Goal: Task Accomplishment & Management: Use online tool/utility

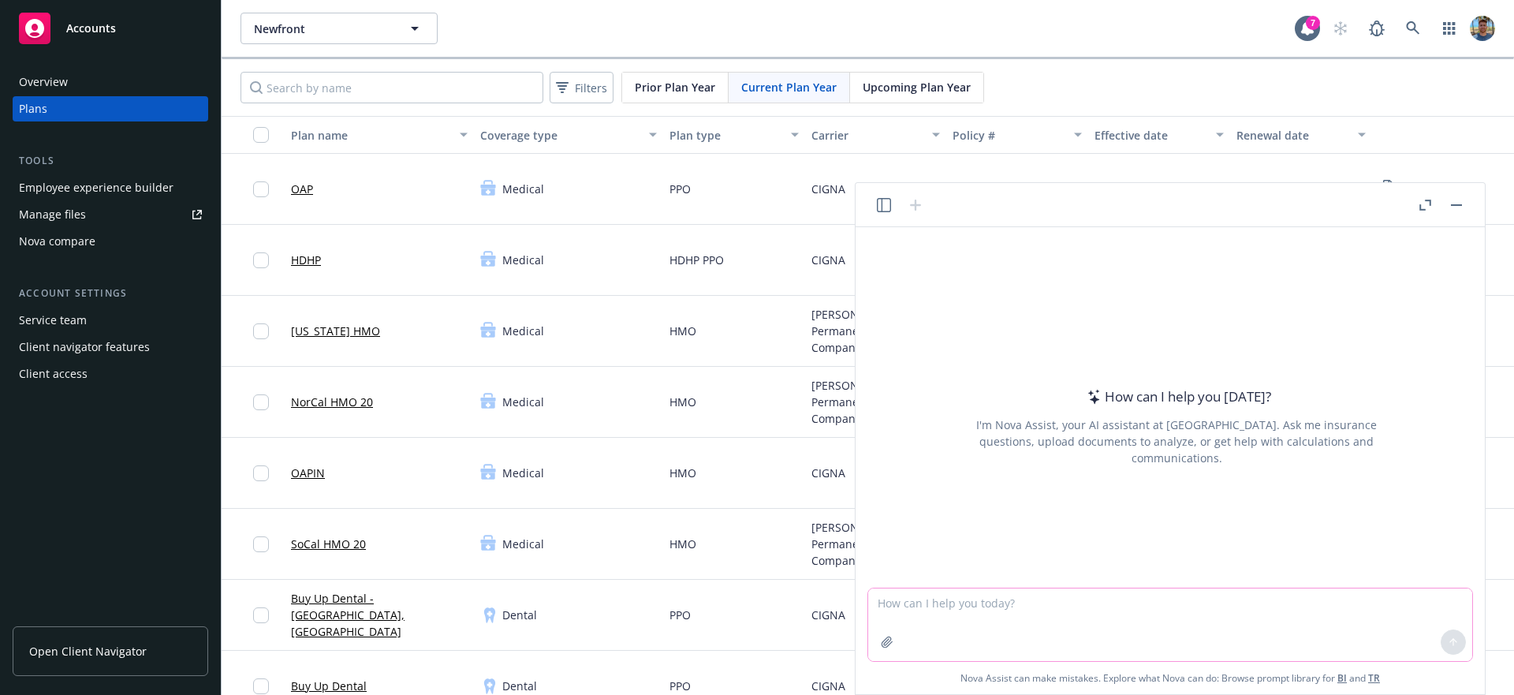
click at [967, 607] on textarea at bounding box center [1170, 624] width 604 height 73
click at [1061, 597] on textarea at bounding box center [1170, 624] width 604 height 73
type textarea "generate an image about insurance, a sample one"
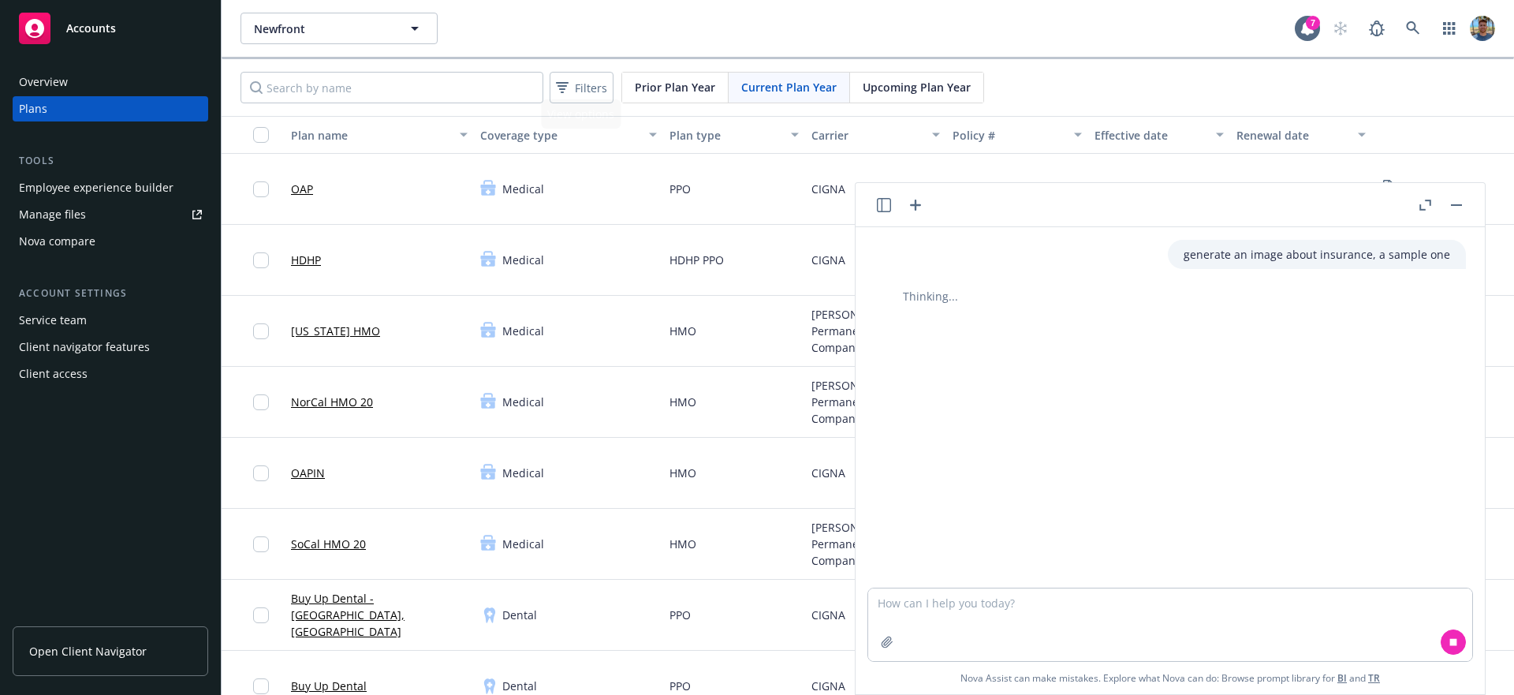
click at [1194, 246] on p "generate an image about insurance, a sample one" at bounding box center [1317, 254] width 267 height 17
copy p "generate an image about insurance, a sample one"
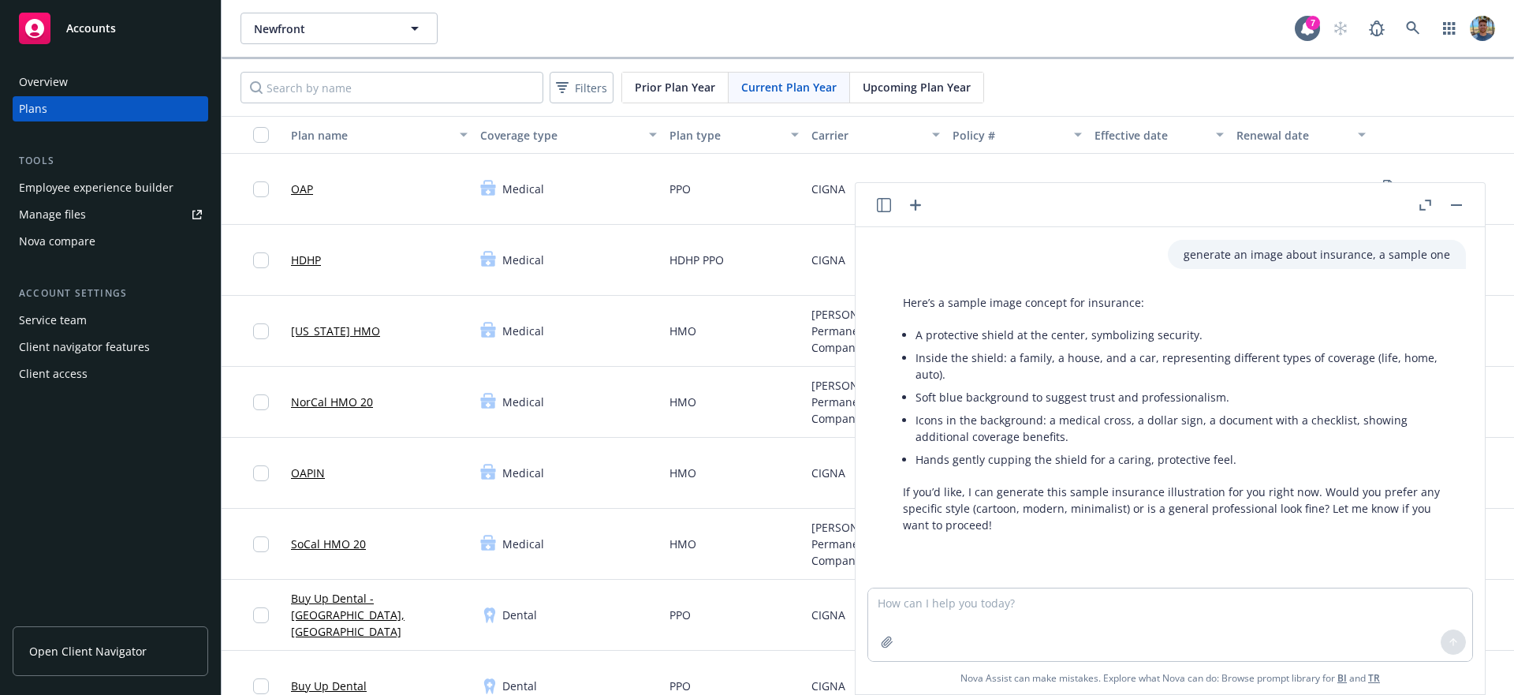
click at [904, 213] on div at bounding box center [899, 205] width 50 height 19
click at [908, 201] on icon "button" at bounding box center [915, 205] width 19 height 19
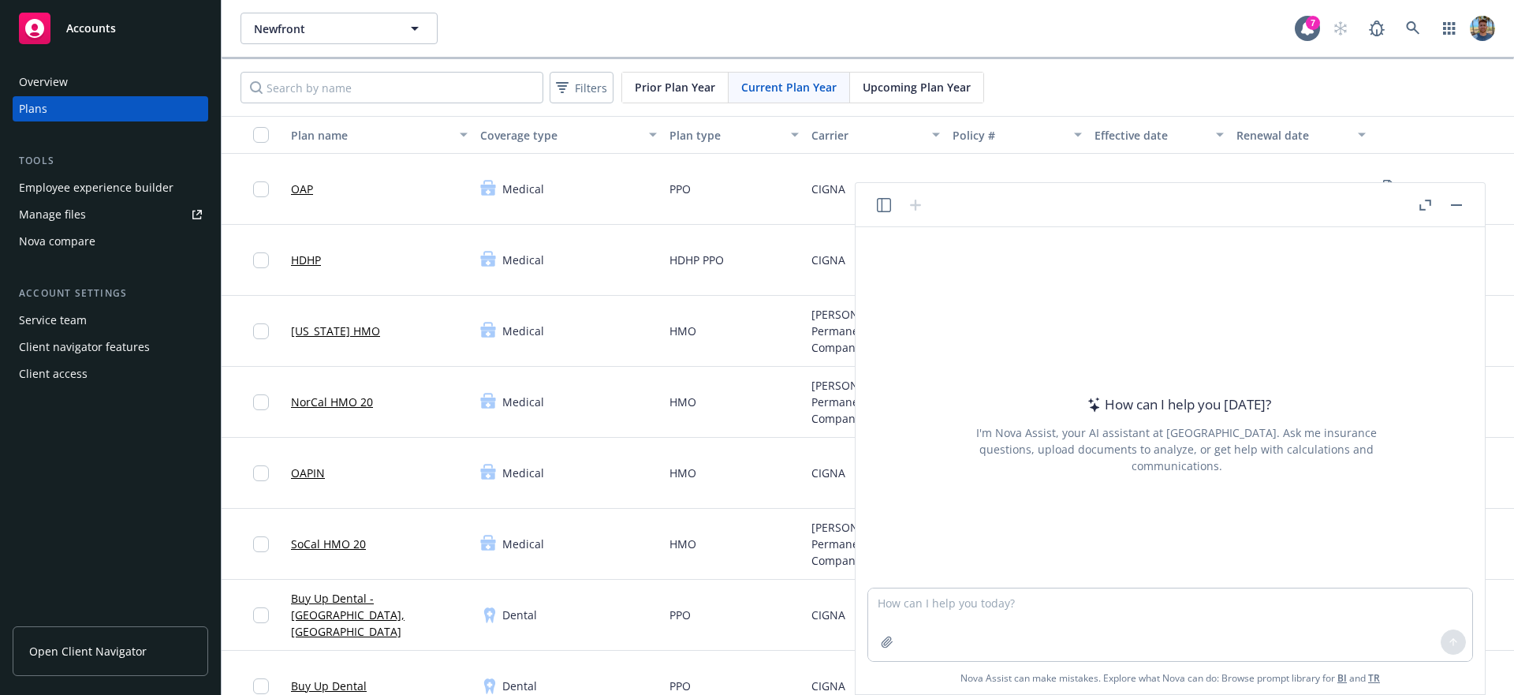
click at [977, 606] on textarea at bounding box center [1170, 624] width 604 height 73
type textarea "Extract all carrier names, effective dates, and policy numbers from the attache…"
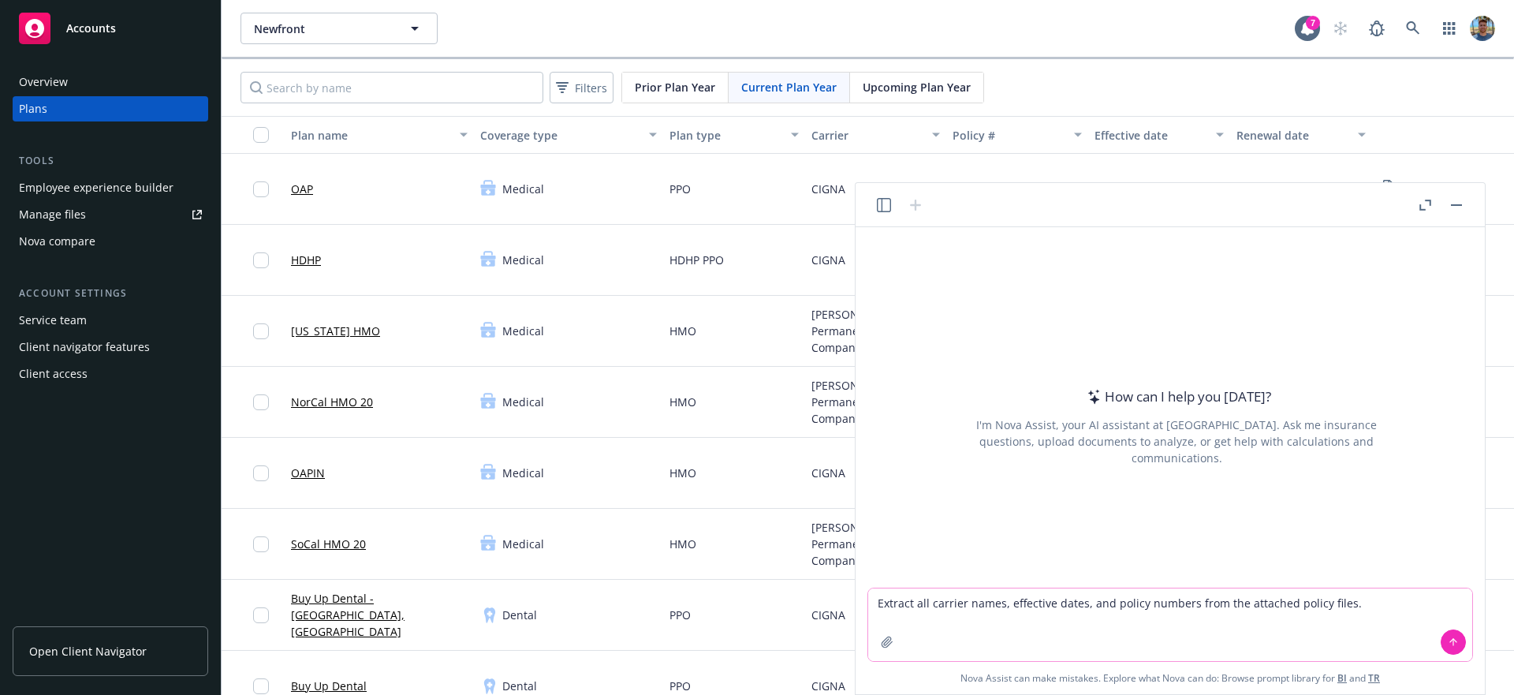
click at [886, 642] on icon "button" at bounding box center [887, 642] width 13 height 13
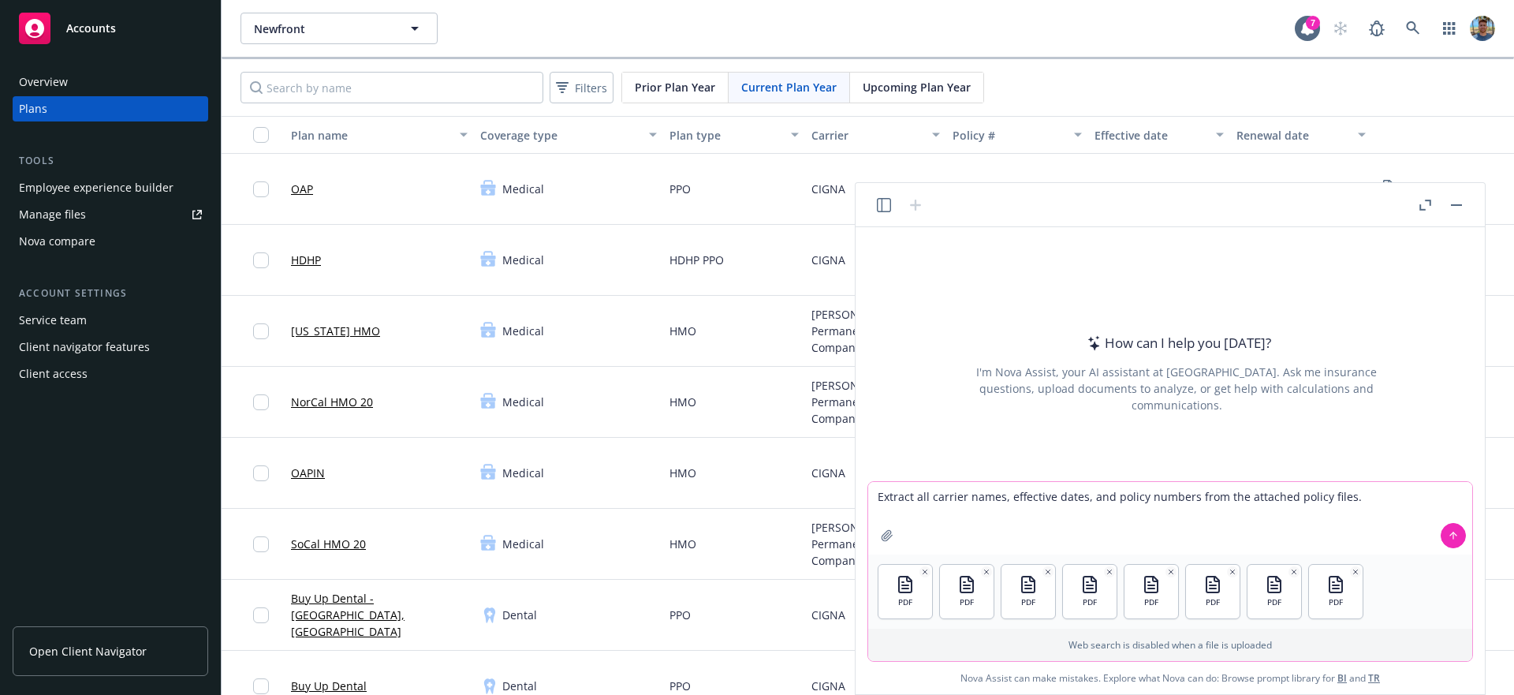
click at [1449, 531] on icon at bounding box center [1453, 535] width 11 height 11
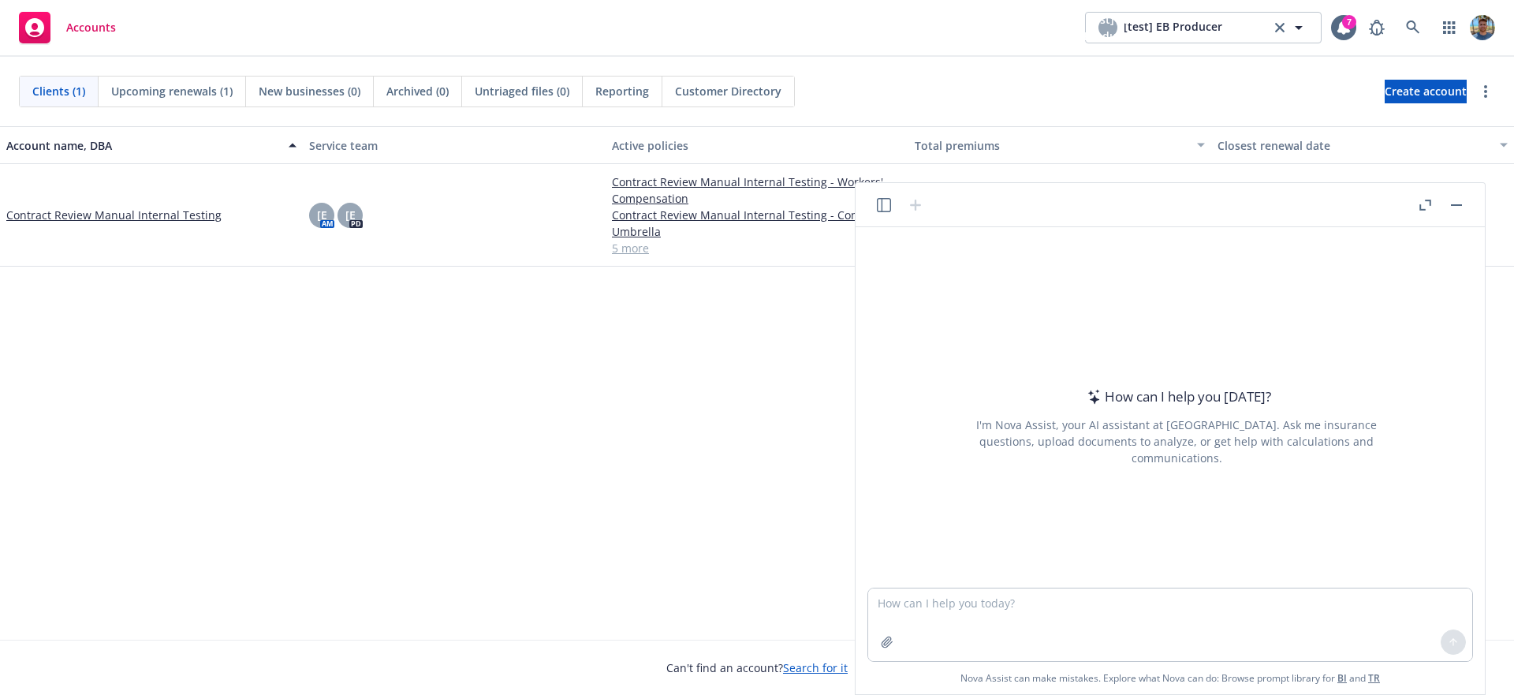
type textarea "Lor ips d sitametcon adipiscin elitsedd eiu Temporin utl etdo magnaa en Adm Ven…"
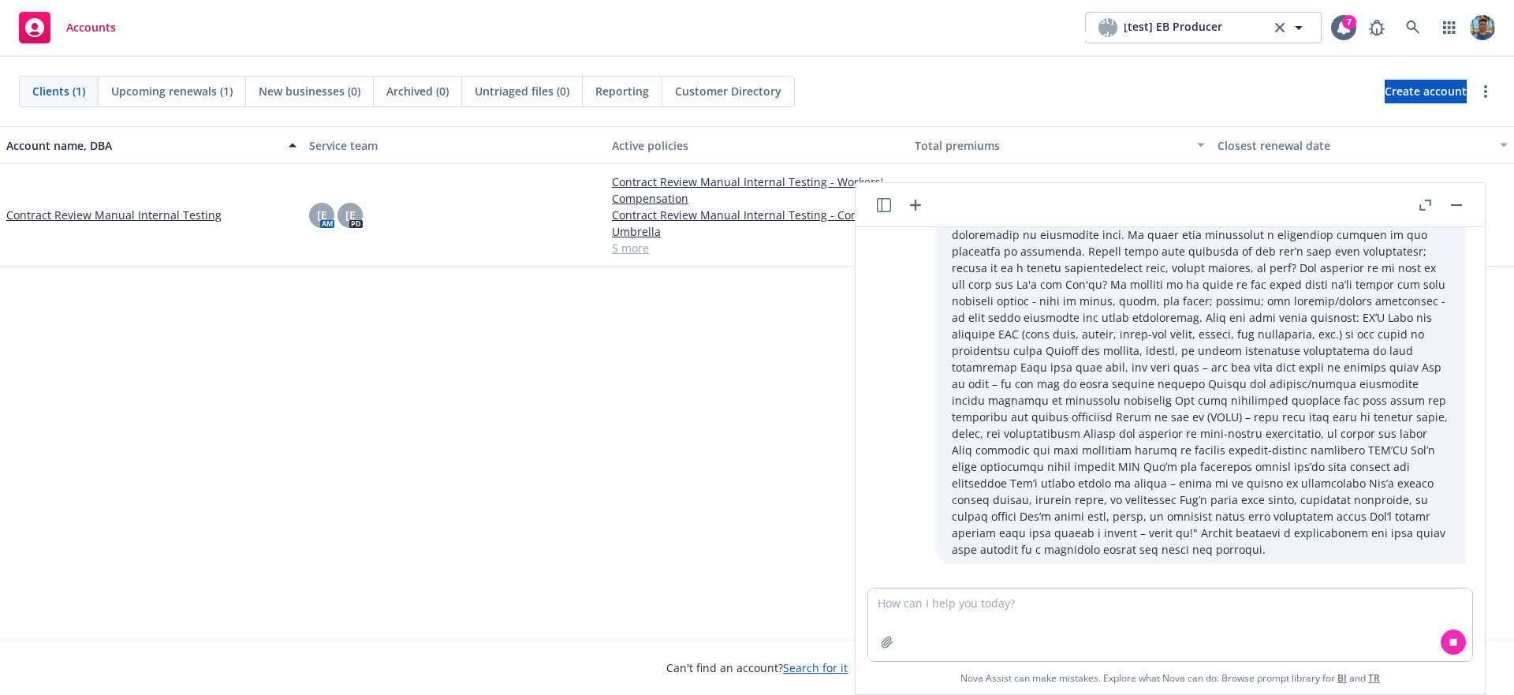
scroll to position [274, 0]
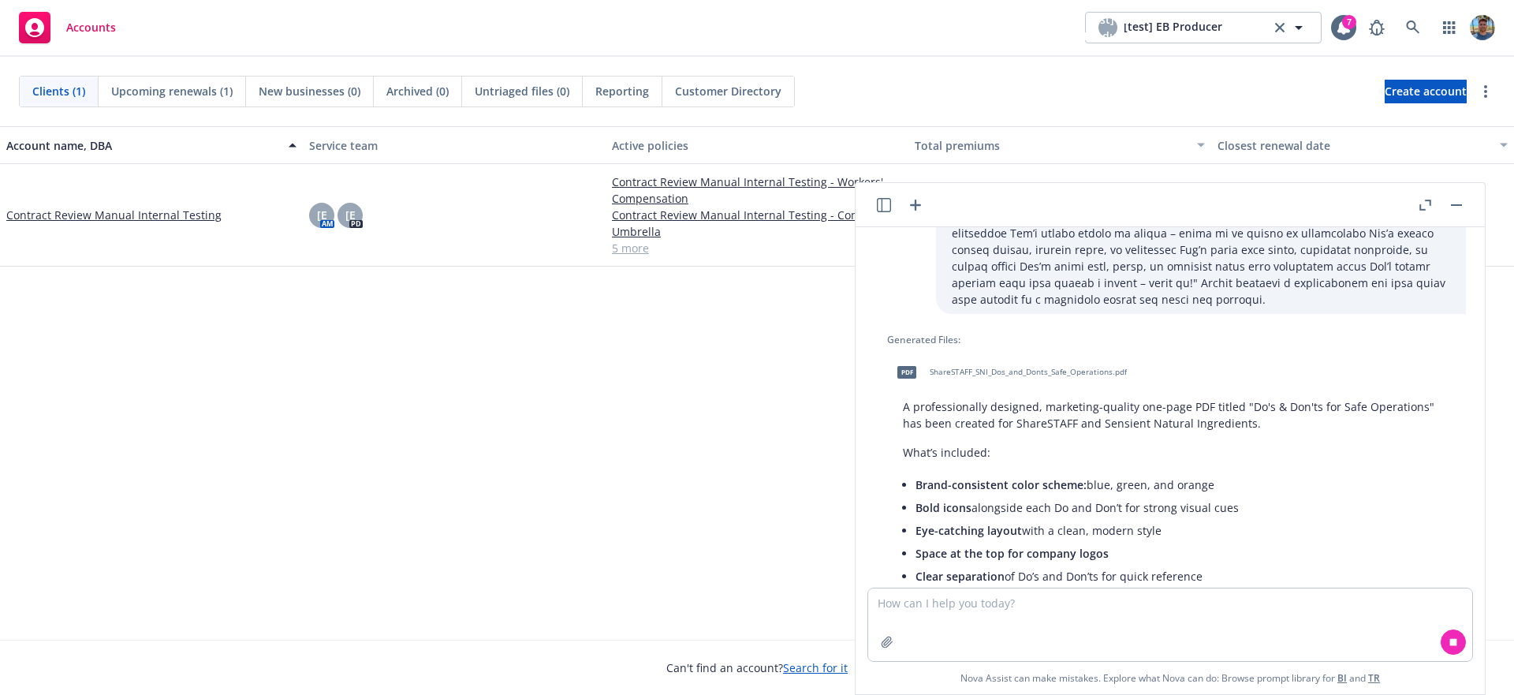
click at [1057, 367] on span "ShareSTAFF_SNI_Dos_and_Donts_Safe_Operations.pdf" at bounding box center [1028, 372] width 197 height 10
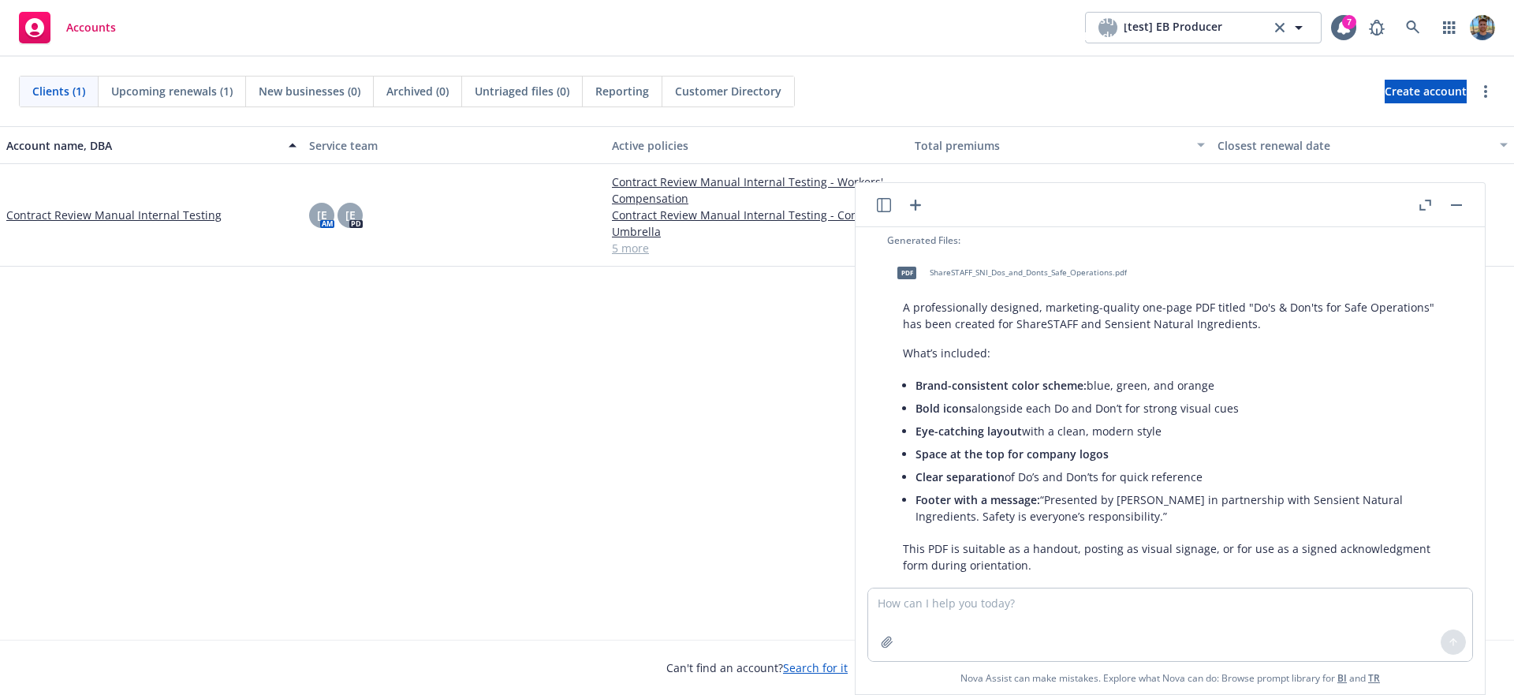
scroll to position [521, 0]
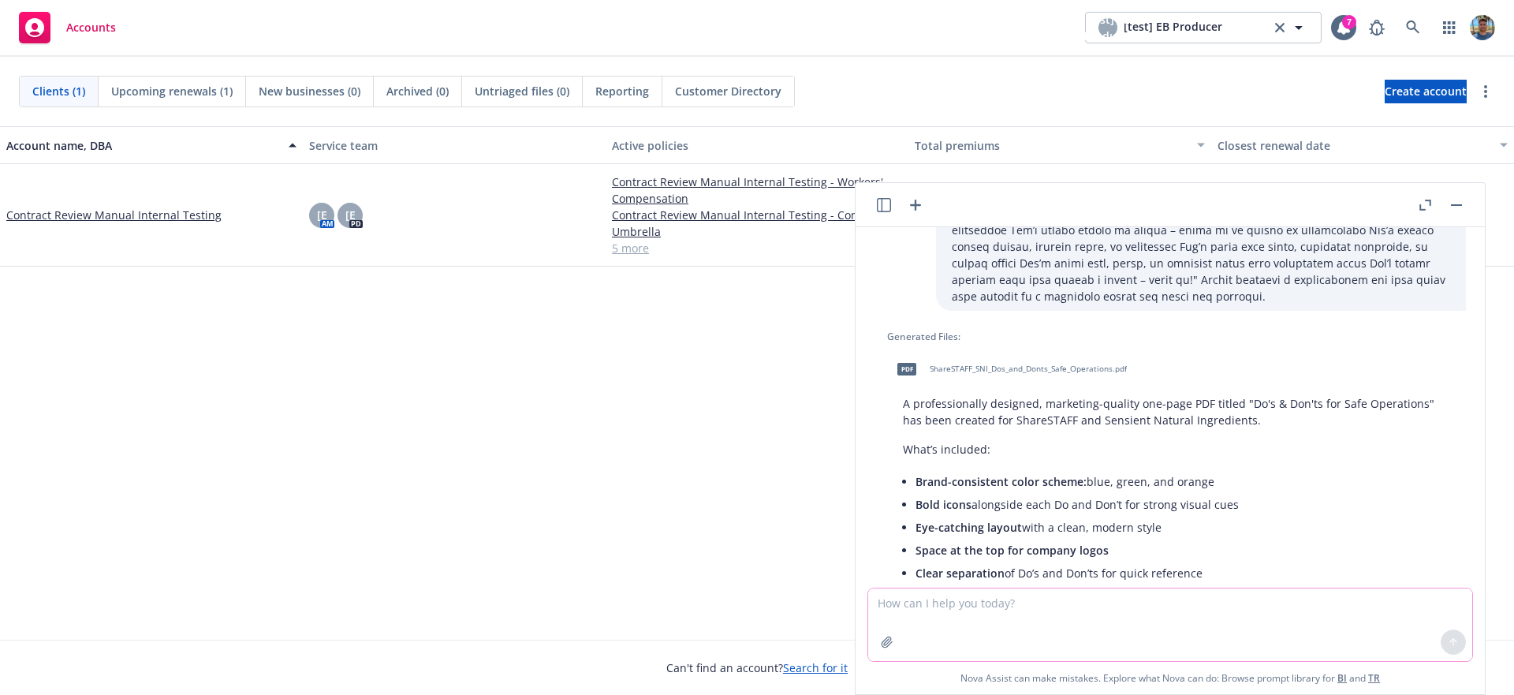
drag, startPoint x: 1149, startPoint y: 621, endPoint x: 1147, endPoint y: 605, distance: 15.9
click at [1149, 618] on textarea at bounding box center [1170, 624] width 604 height 73
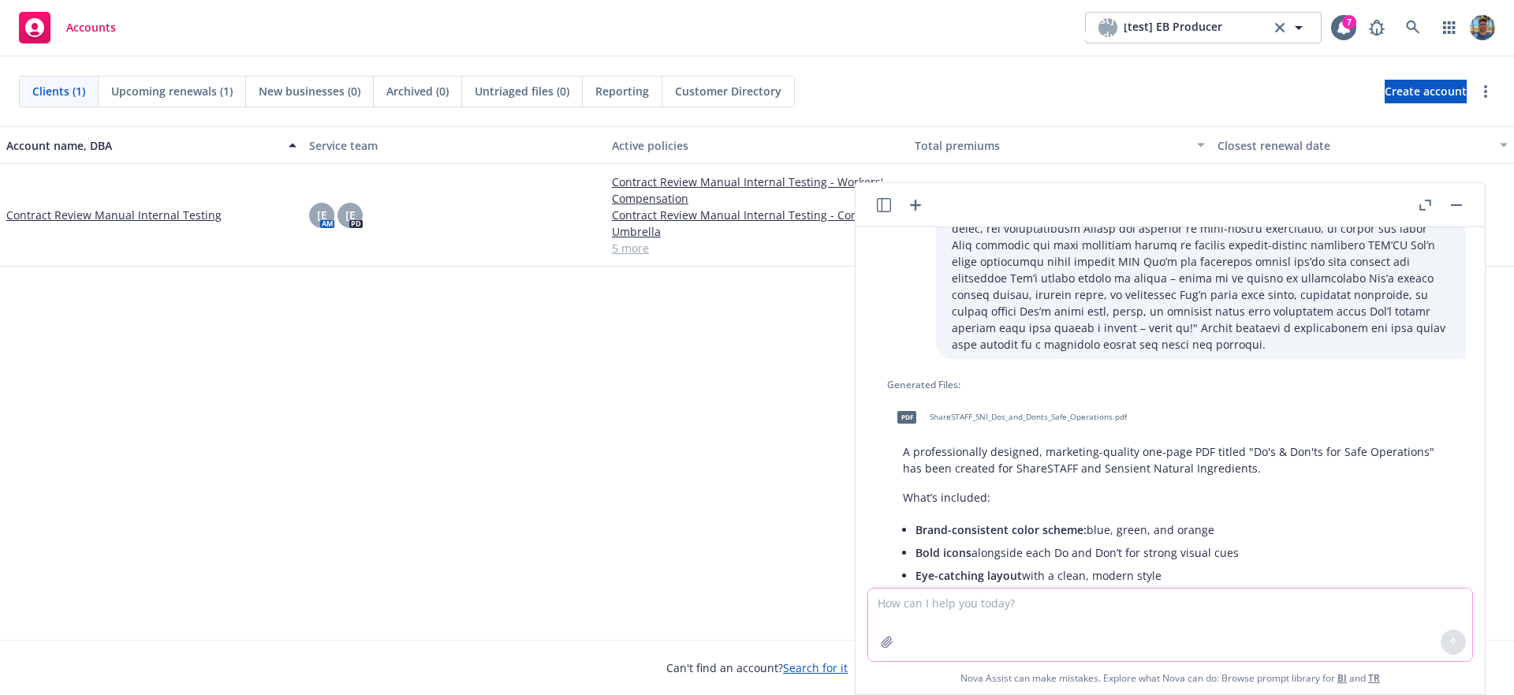
scroll to position [660, 0]
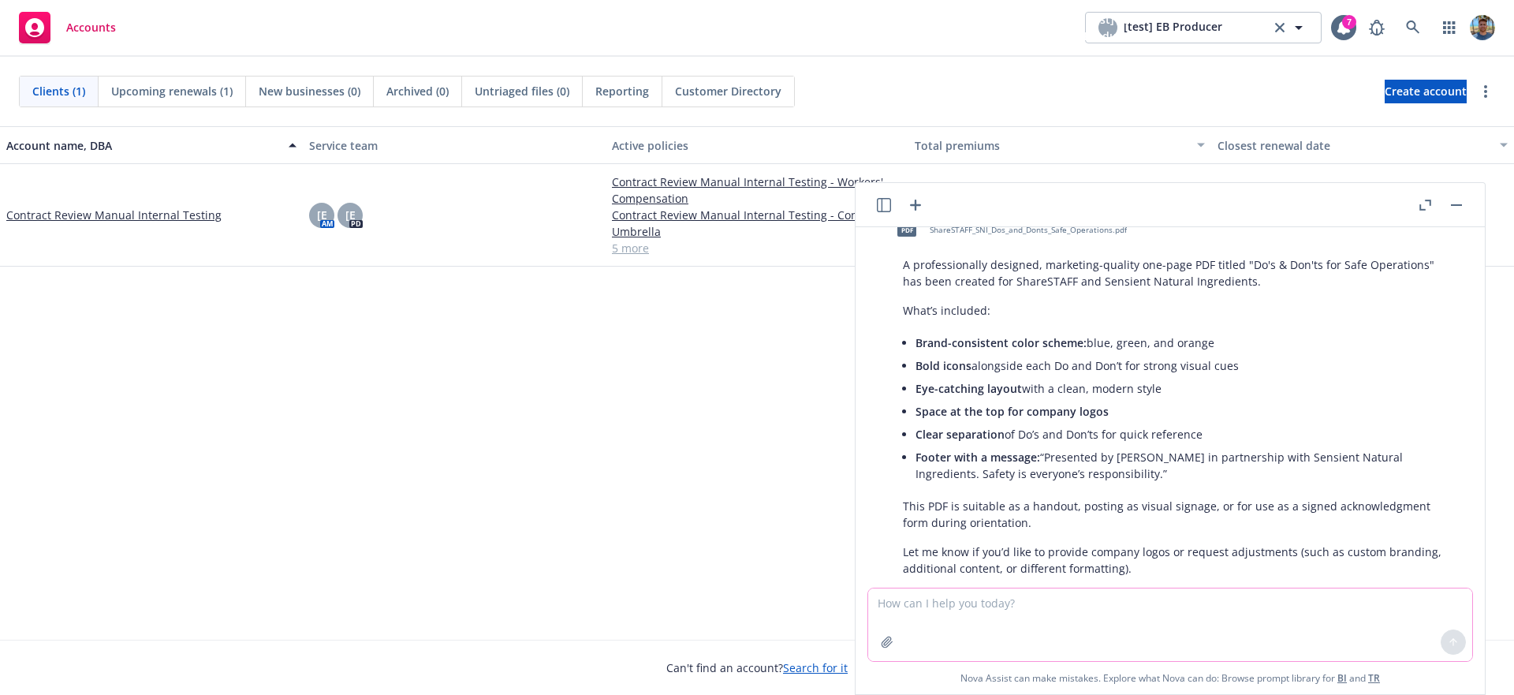
click at [963, 610] on textarea at bounding box center [1170, 624] width 604 height 73
type textarea "looks good but the texts are off the pdf page, can you pay more attention to th…"
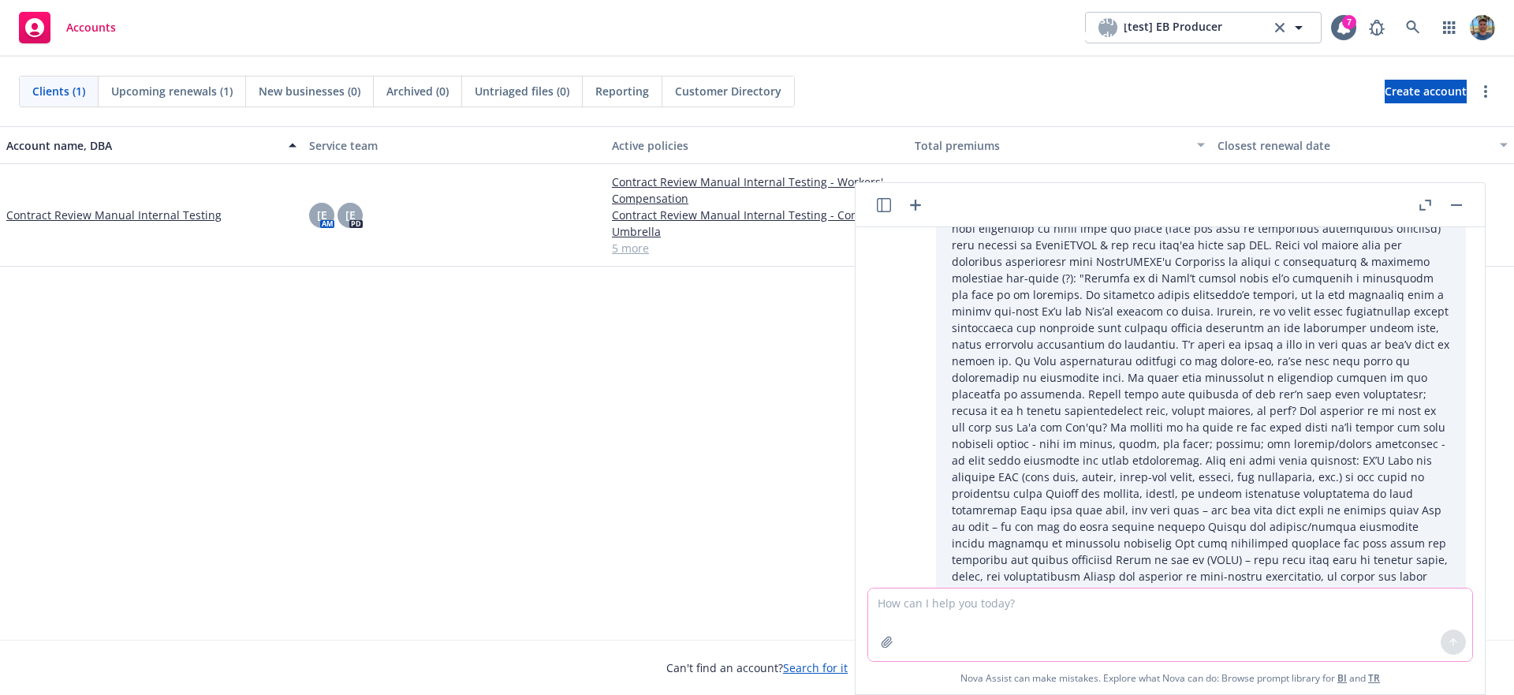
scroll to position [139, 0]
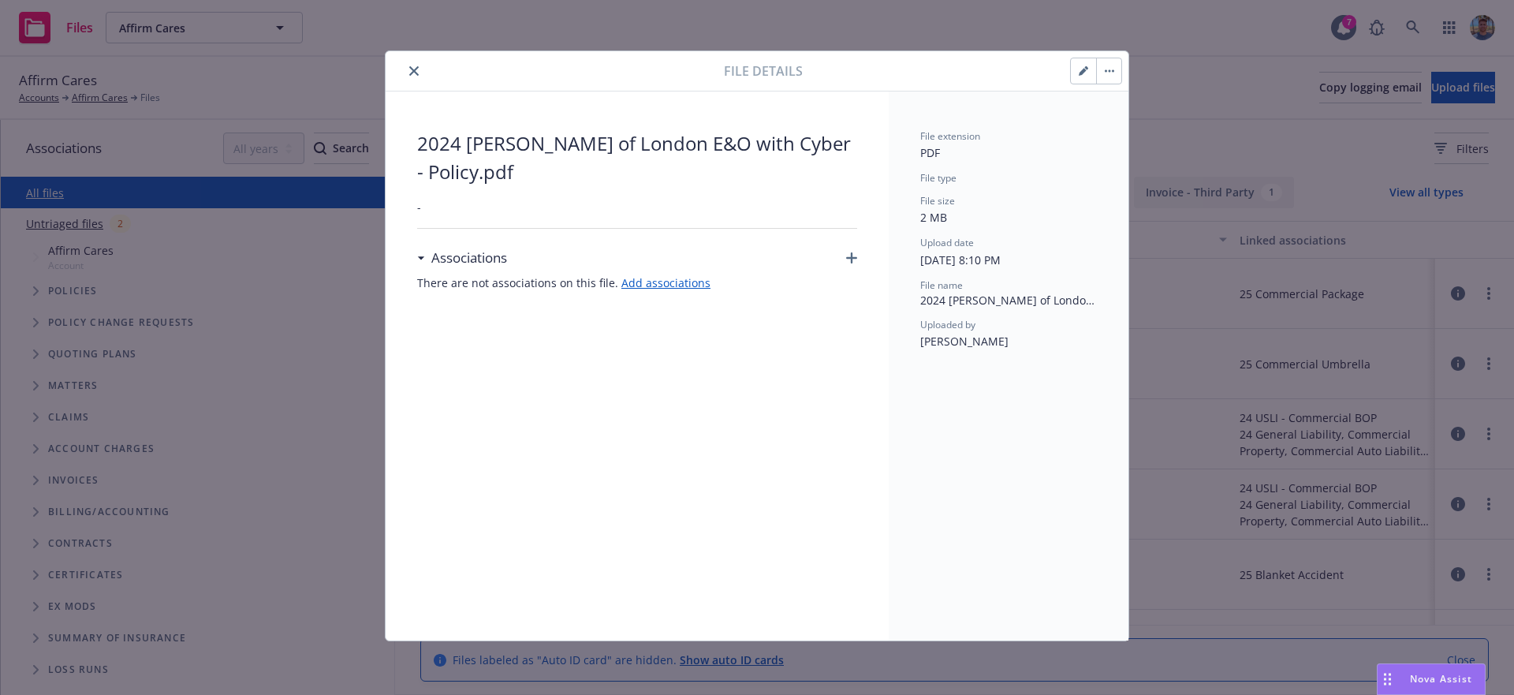
click at [1110, 70] on icon "button" at bounding box center [1109, 70] width 9 height 3
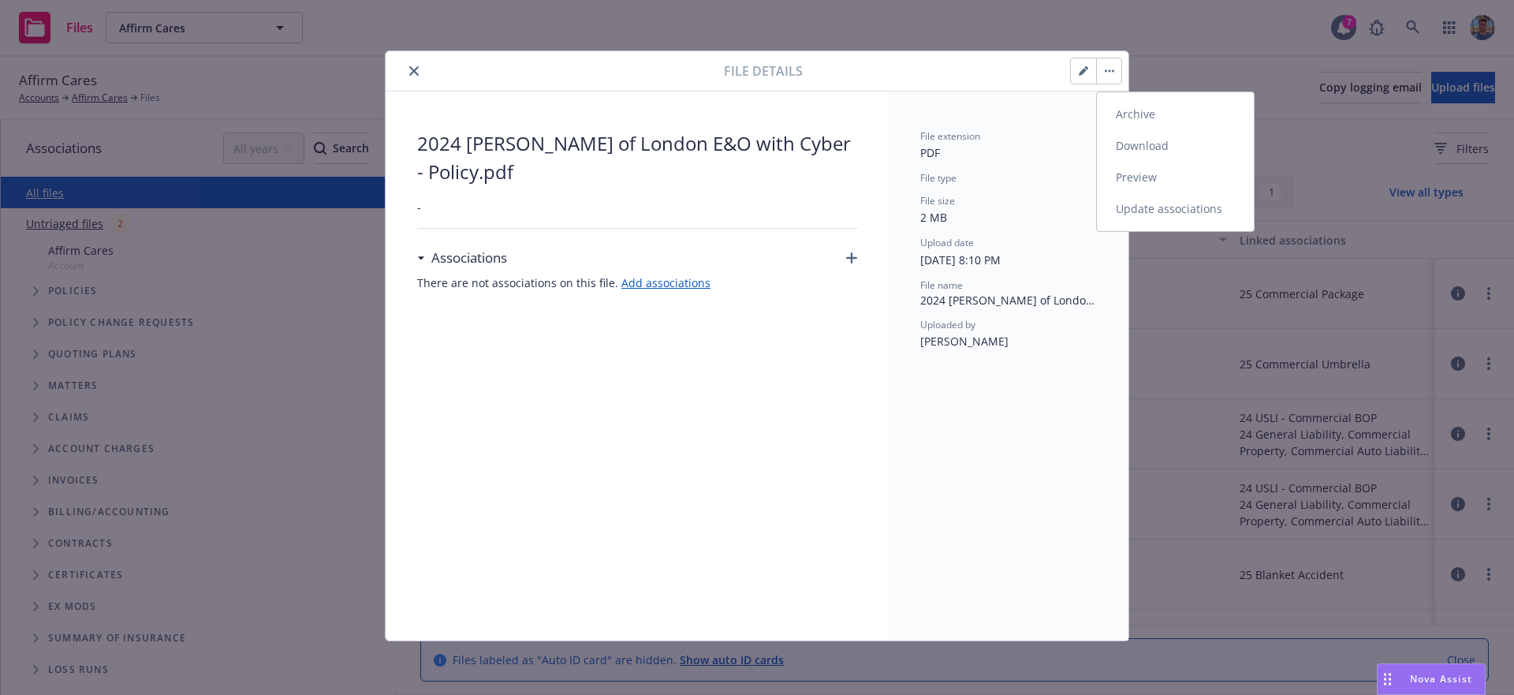
click at [1158, 149] on link "Download" at bounding box center [1175, 146] width 157 height 32
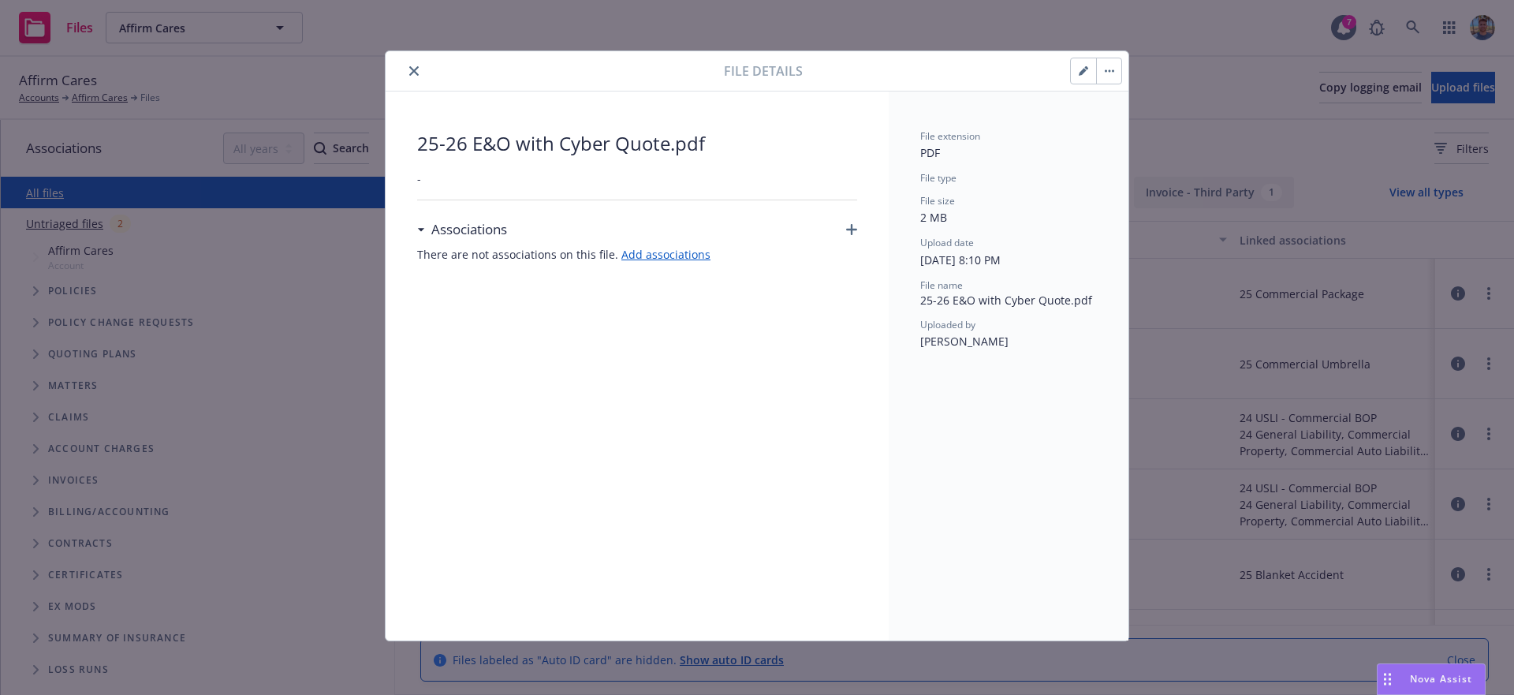
click at [1106, 73] on button "button" at bounding box center [1108, 70] width 25 height 25
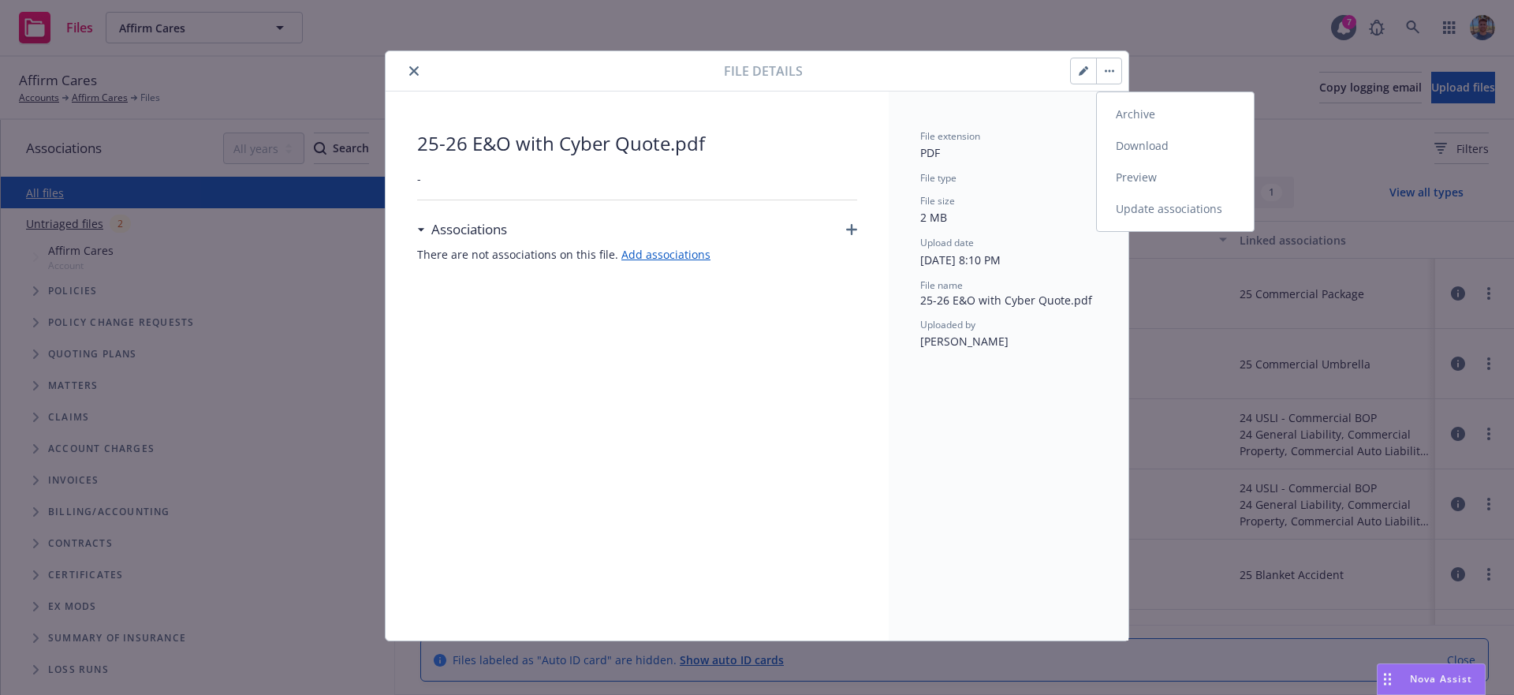
click at [1131, 154] on link "Download" at bounding box center [1175, 146] width 157 height 32
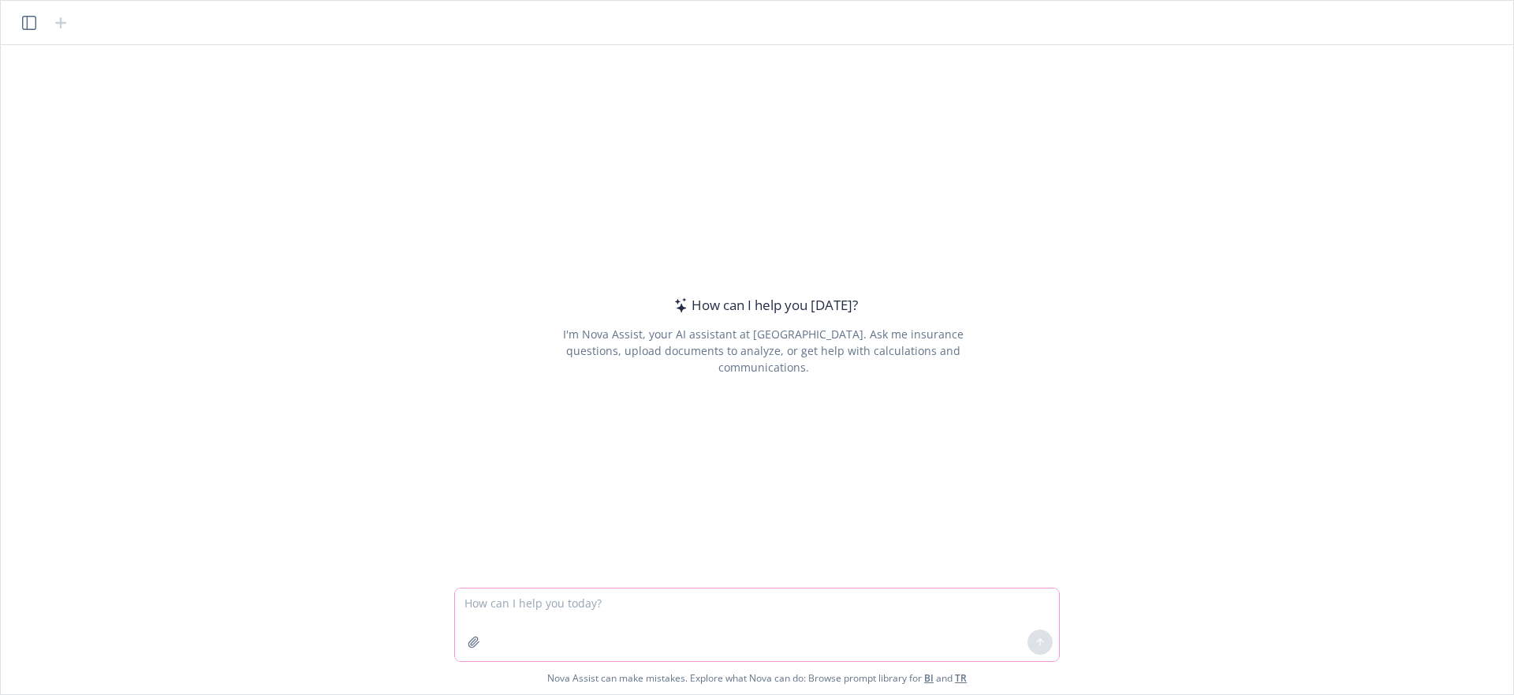
click at [472, 643] on icon "button" at bounding box center [474, 642] width 13 height 13
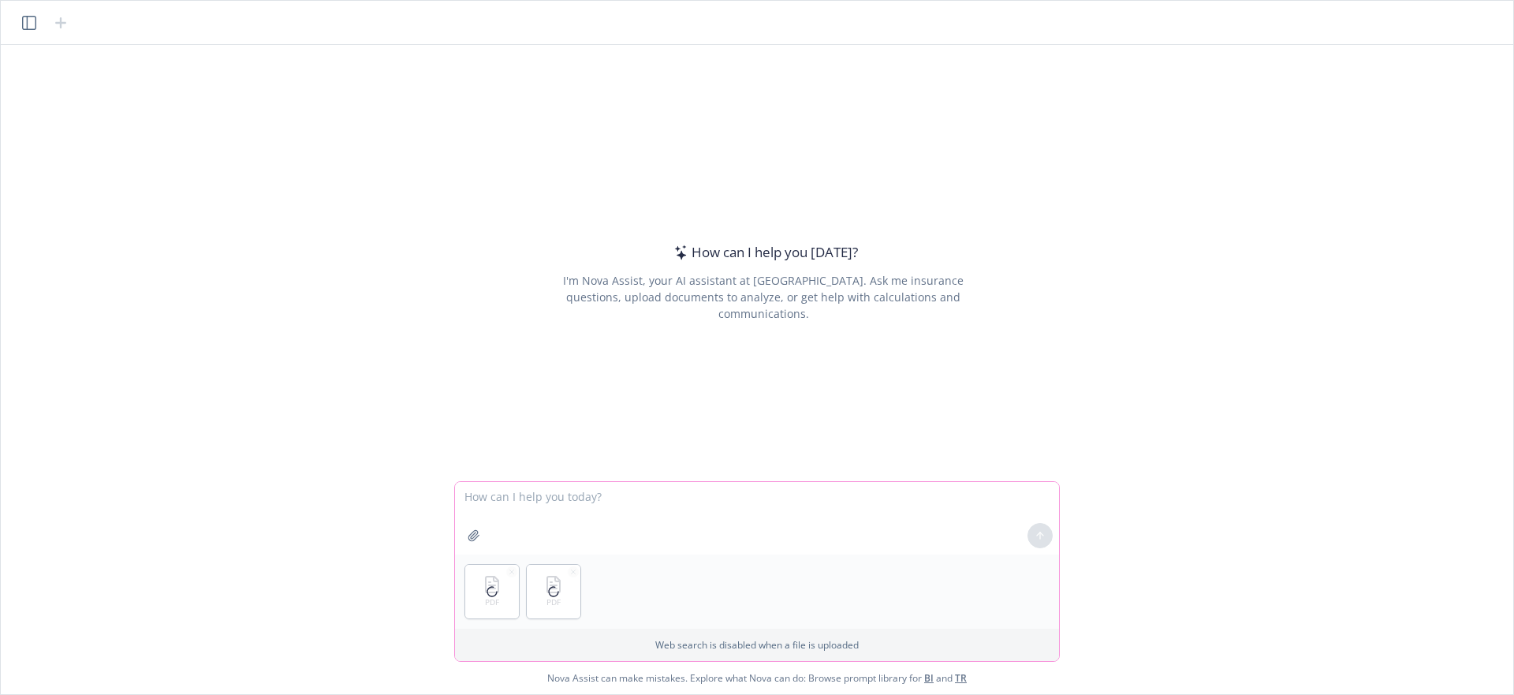
click at [610, 483] on textarea at bounding box center [757, 518] width 604 height 73
paste textarea "can you compare the renewal quote against the expiring policy? please see attac…"
type textarea "can you compare the renewal quote against the expiring policy? please see attac…"
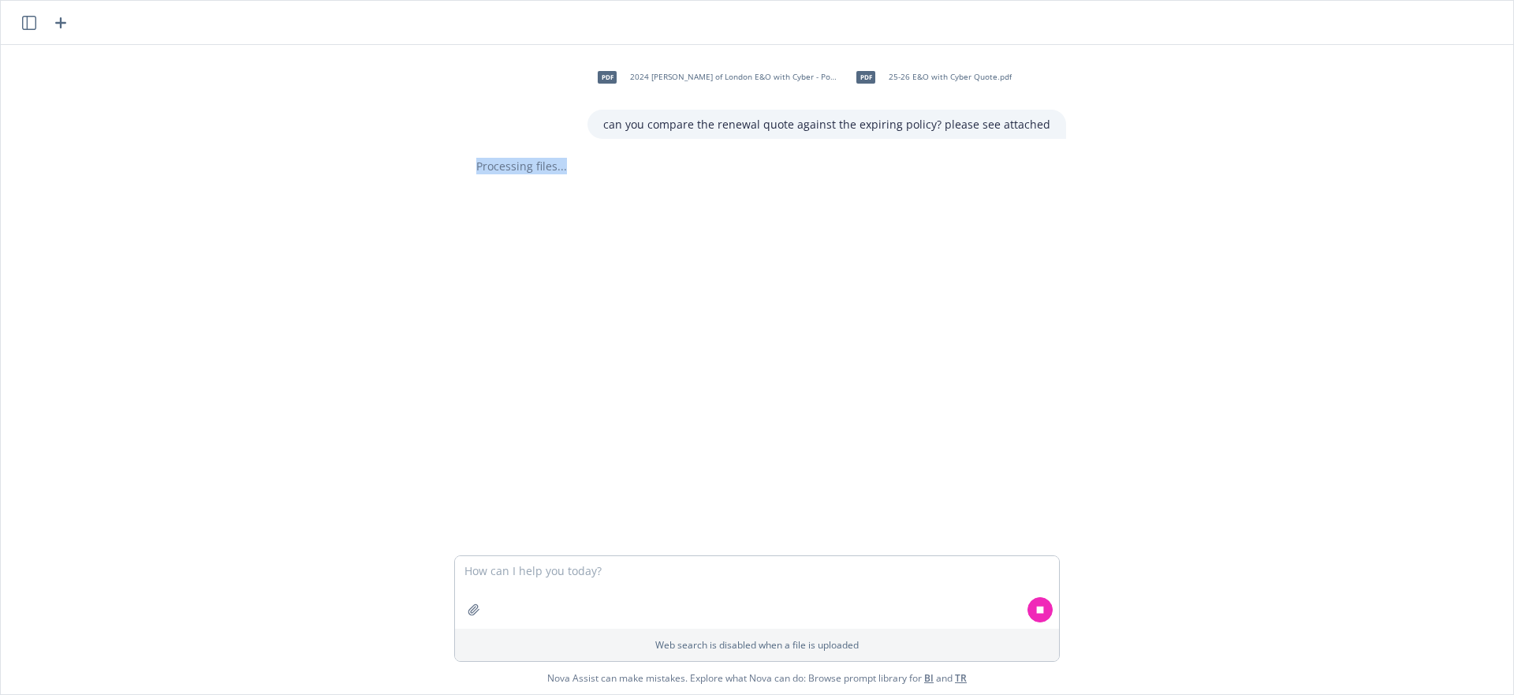
drag, startPoint x: 464, startPoint y: 165, endPoint x: 820, endPoint y: 311, distance: 384.7
click at [815, 294] on div "pdf 2024 Lloyd's of London E&O with Cyber - Policy.pdf pdf 25-26 E&O with Cyber…" at bounding box center [757, 300] width 1500 height 510
drag, startPoint x: 818, startPoint y: 312, endPoint x: 807, endPoint y: 310, distance: 11.3
click at [818, 312] on div "pdf 2024 Lloyd's of London E&O with Cyber - Policy.pdf pdf 25-26 E&O with Cyber…" at bounding box center [757, 300] width 1500 height 510
drag, startPoint x: 546, startPoint y: 196, endPoint x: 450, endPoint y: 145, distance: 107.9
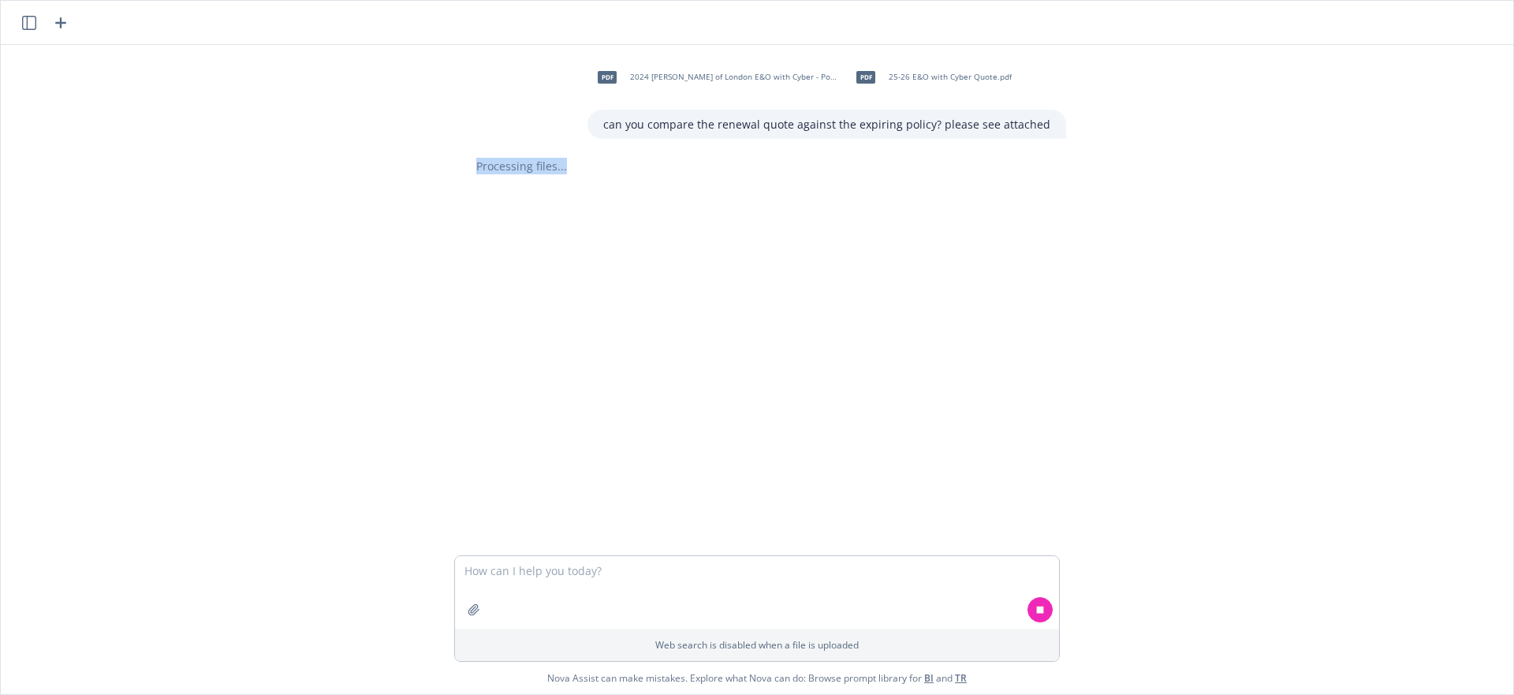
click at [450, 145] on div "pdf 2024 Lloyd's of London E&O with Cyber - Policy.pdf pdf 25-26 E&O with Cyber…" at bounding box center [757, 300] width 1500 height 510
click at [449, 145] on div "pdf 2024 Lloyd's of London E&O with Cyber - Policy.pdf pdf 25-26 E&O with Cyber…" at bounding box center [757, 300] width 1500 height 510
drag, startPoint x: 464, startPoint y: 155, endPoint x: 580, endPoint y: 201, distance: 125.6
click at [580, 201] on div "pdf 2024 Lloyd's of London E&O with Cyber - Policy.pdf pdf 25-26 E&O with Cyber…" at bounding box center [757, 300] width 1500 height 510
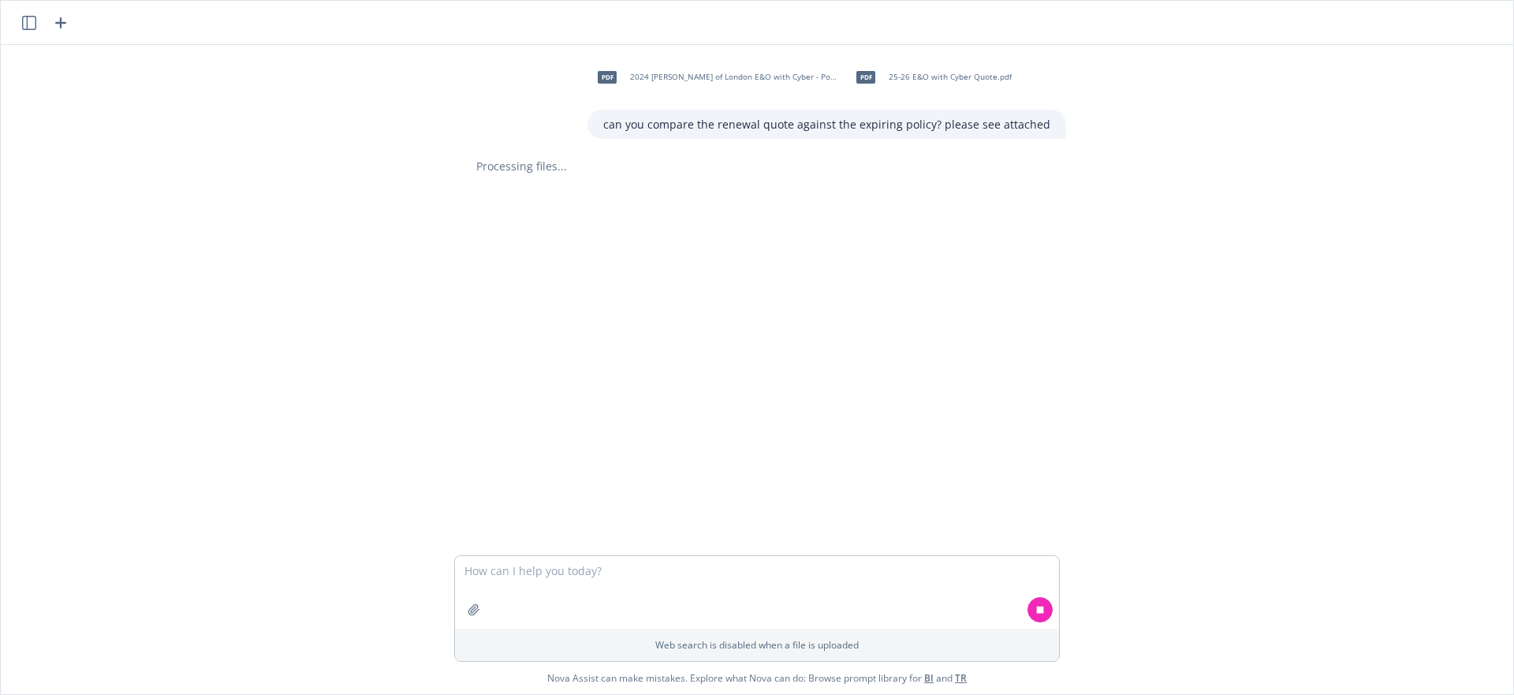
click at [665, 128] on p "can you compare the renewal quote against the expiring policy? please see attac…" at bounding box center [826, 124] width 447 height 17
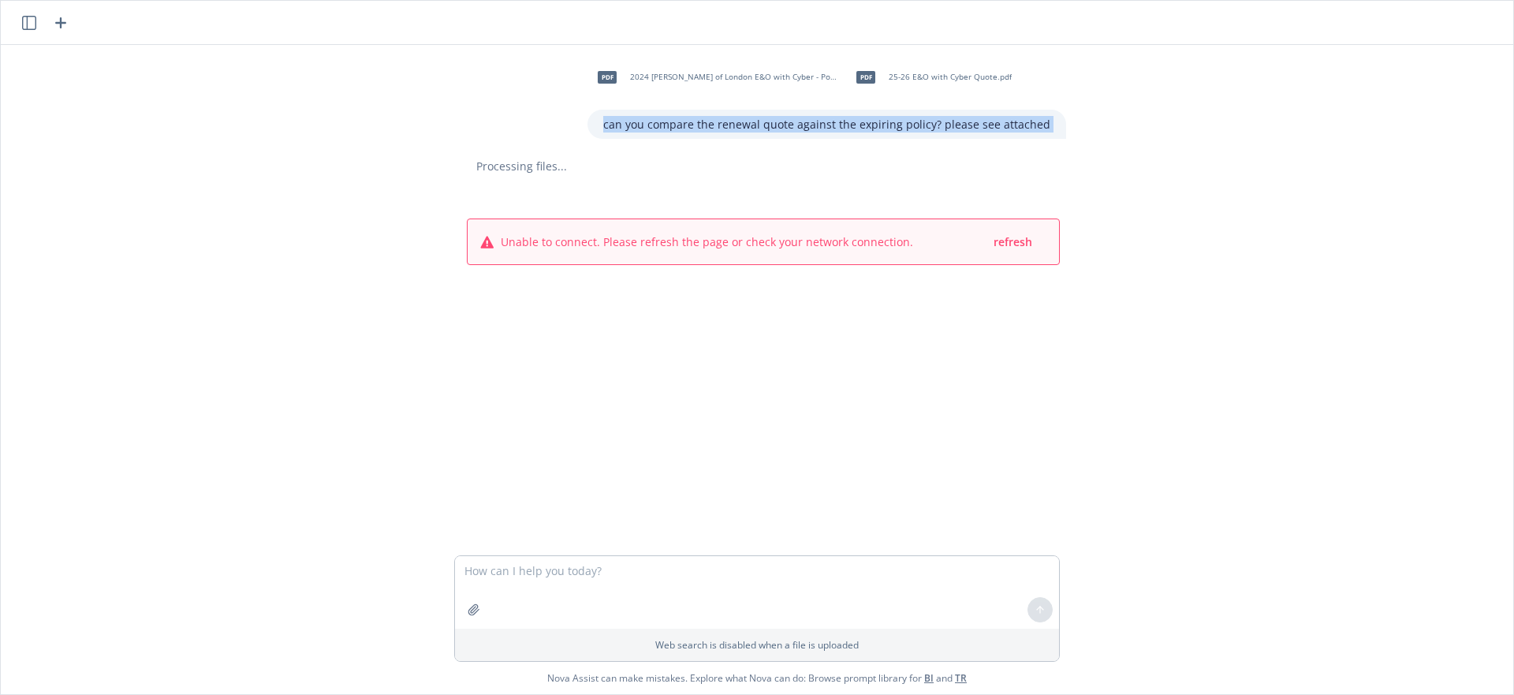
click at [665, 127] on p "can you compare the renewal quote against the expiring policy? please see attac…" at bounding box center [826, 124] width 447 height 17
click at [666, 127] on p "can you compare the renewal quote against the expiring policy? please see attac…" at bounding box center [826, 124] width 447 height 17
